Goal: Task Accomplishment & Management: Use online tool/utility

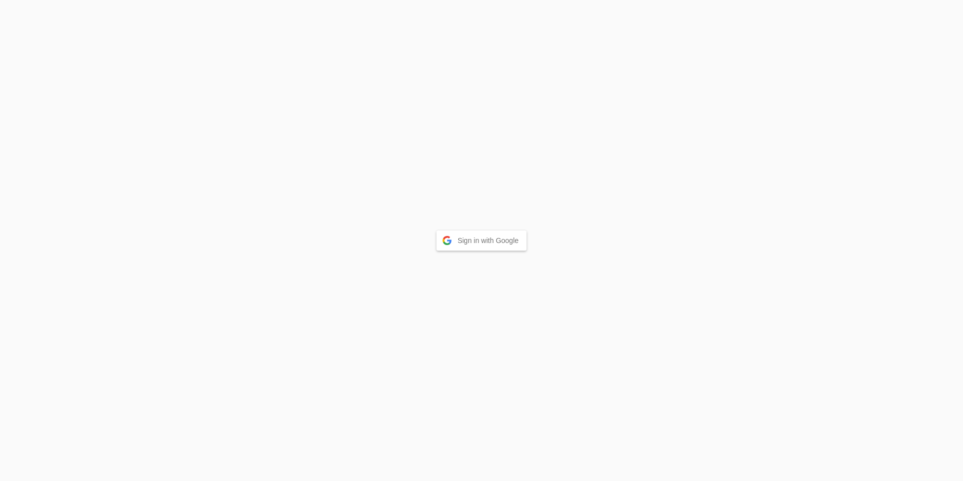
drag, startPoint x: 0, startPoint y: 0, endPoint x: 496, endPoint y: 240, distance: 550.9
click at [496, 240] on button "Sign in with Google" at bounding box center [481, 241] width 91 height 20
